Goal: Check status: Check status

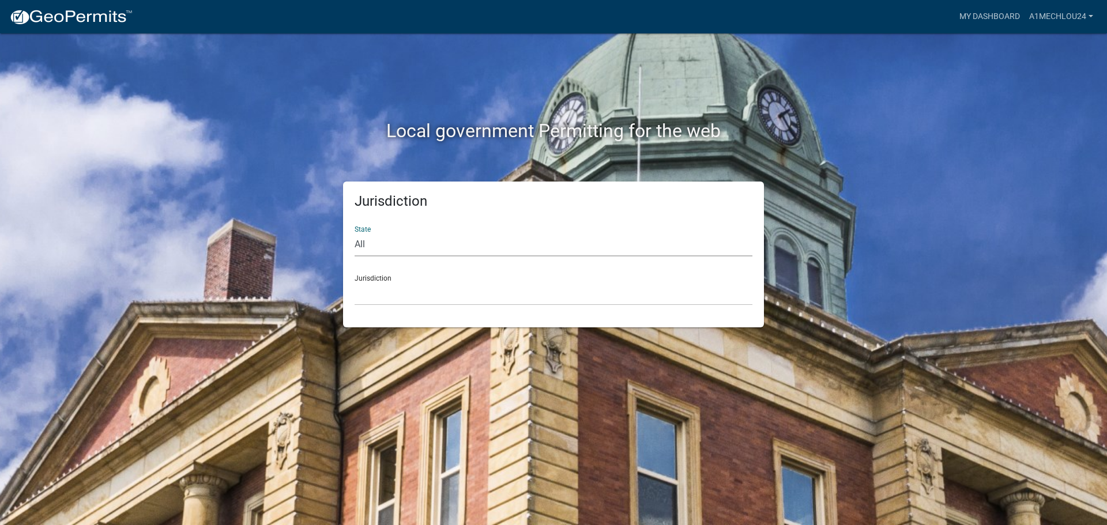
click at [400, 253] on select "All [US_STATE] [US_STATE] [US_STATE] [US_STATE] [US_STATE] [US_STATE] [US_STATE…" at bounding box center [554, 245] width 398 height 24
select select "[US_STATE]"
click at [355, 233] on select "All [US_STATE] [US_STATE] [US_STATE] [US_STATE] [US_STATE] [US_STATE] [US_STATE…" at bounding box center [554, 245] width 398 height 24
click at [379, 303] on select "City of [GEOGRAPHIC_DATA], [US_STATE] City of [GEOGRAPHIC_DATA], [US_STATE] Cit…" at bounding box center [554, 294] width 398 height 24
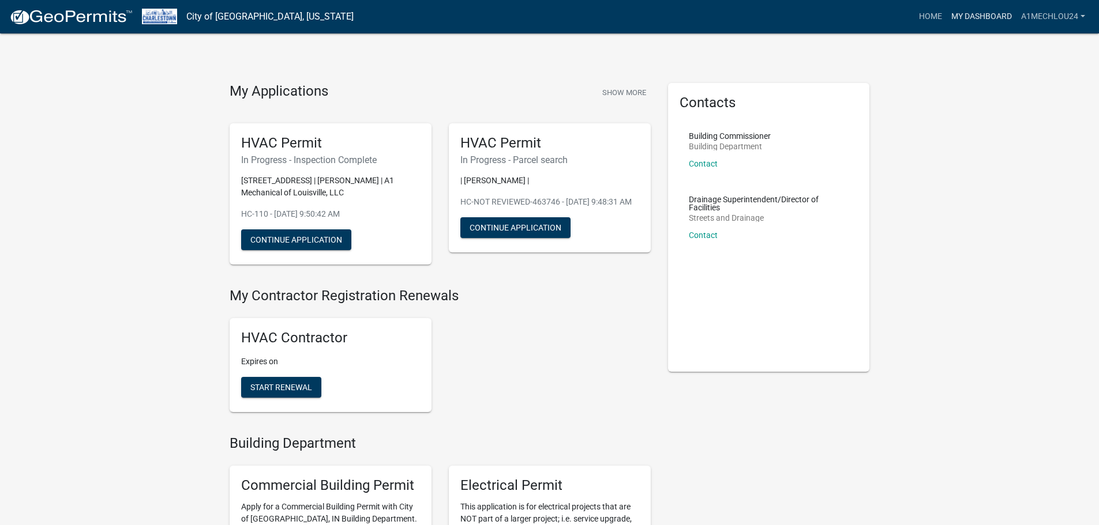
click at [968, 16] on link "My Dashboard" at bounding box center [982, 17] width 70 height 22
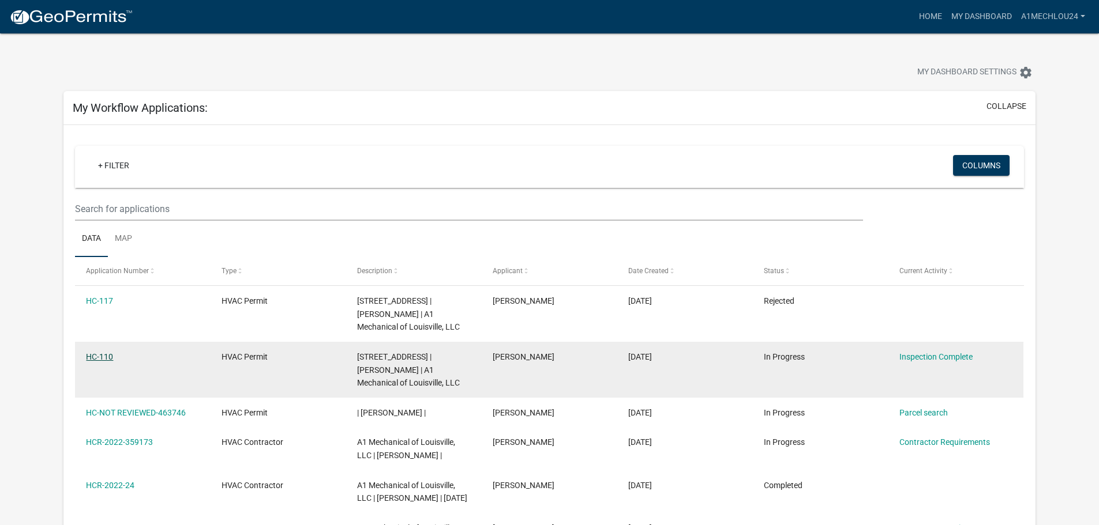
click at [99, 355] on link "HC-110" at bounding box center [99, 356] width 27 height 9
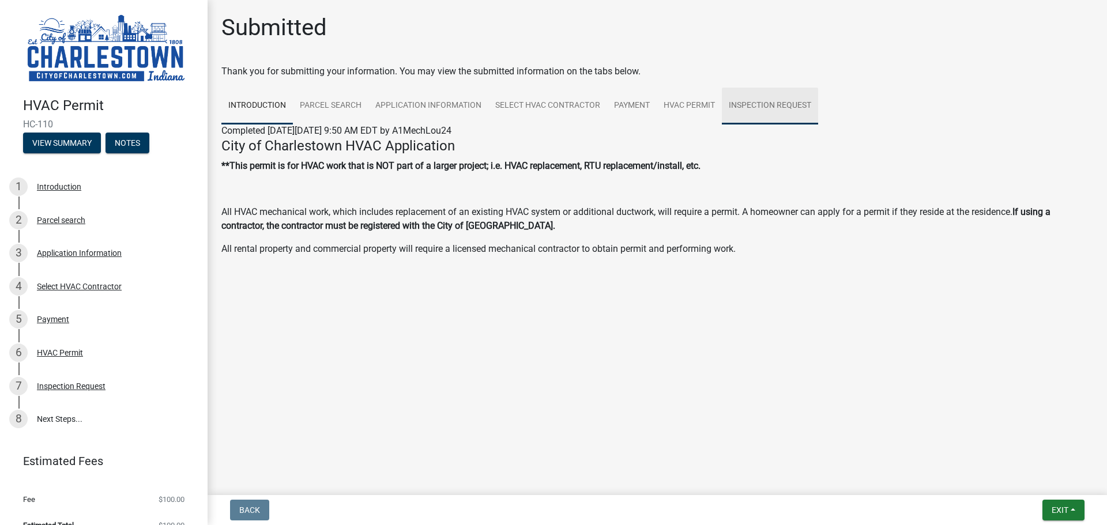
click at [778, 99] on link "Inspection Request" at bounding box center [770, 106] width 96 height 37
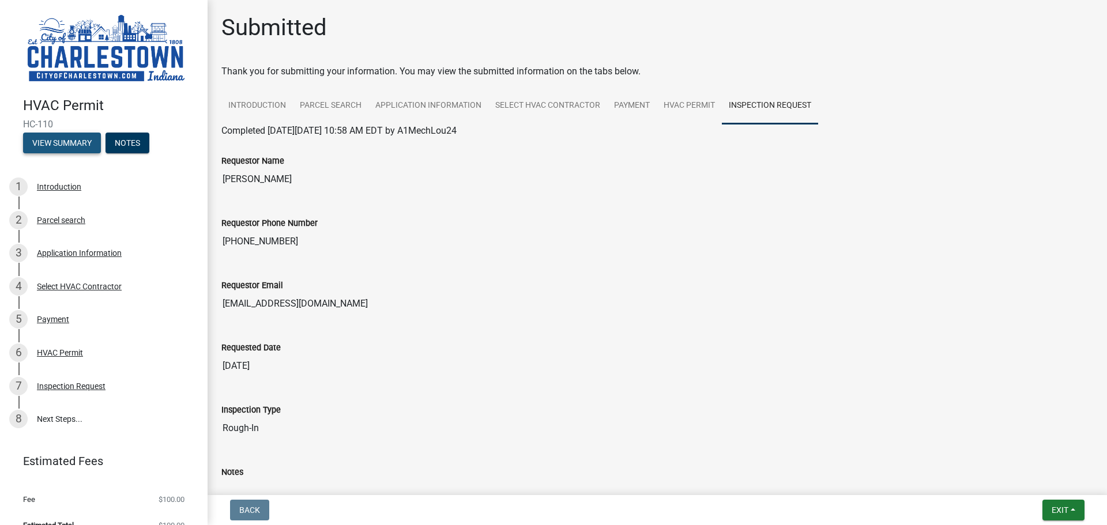
click at [54, 140] on button "View Summary" at bounding box center [62, 143] width 78 height 21
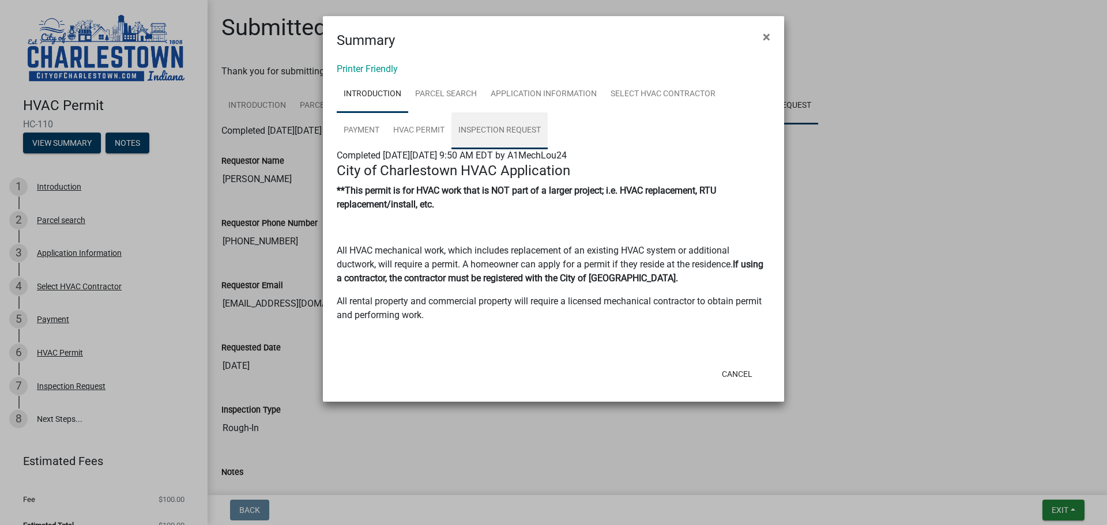
click at [495, 124] on link "Inspection Request" at bounding box center [500, 130] width 96 height 37
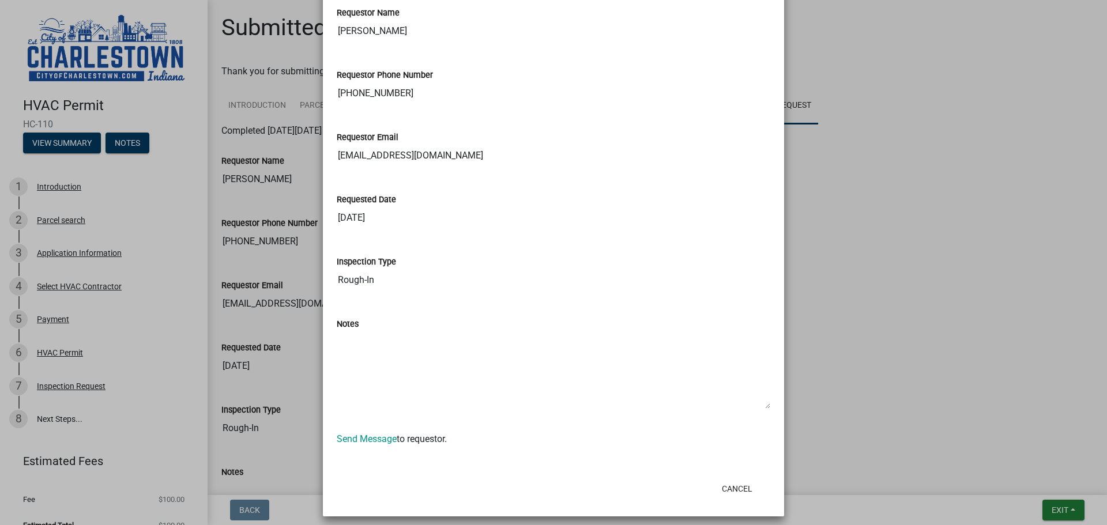
scroll to position [181, 0]
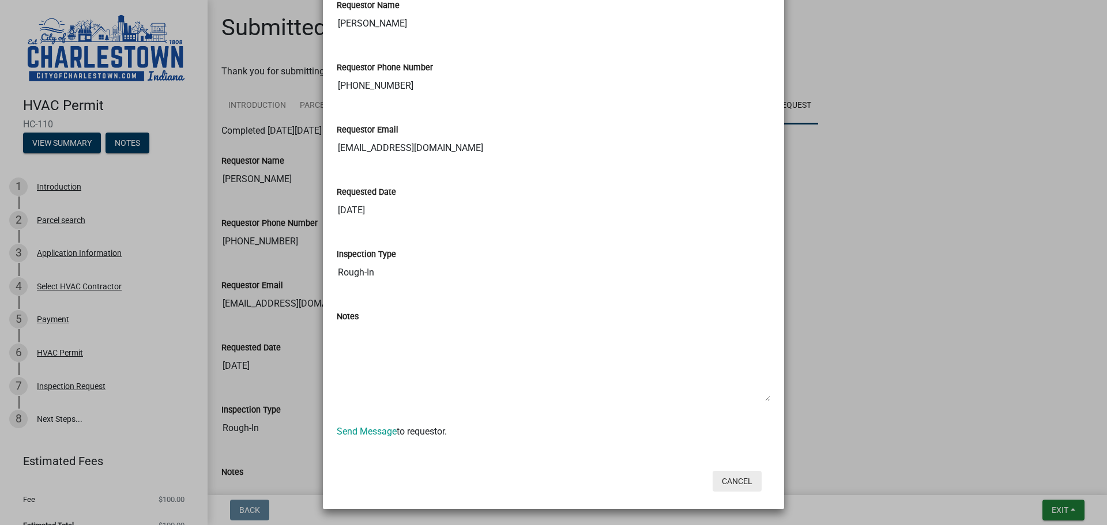
click at [739, 486] on button "Cancel" at bounding box center [737, 481] width 49 height 21
